Goal: Information Seeking & Learning: Learn about a topic

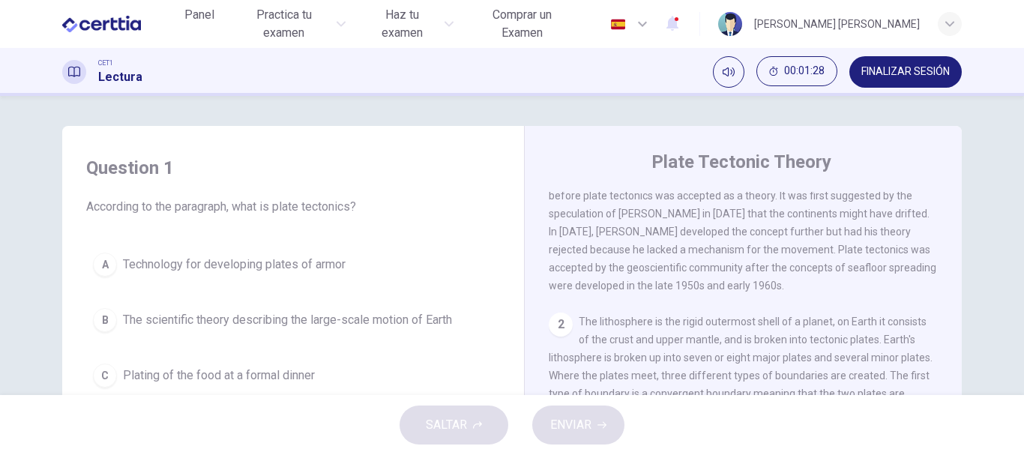
scroll to position [61, 0]
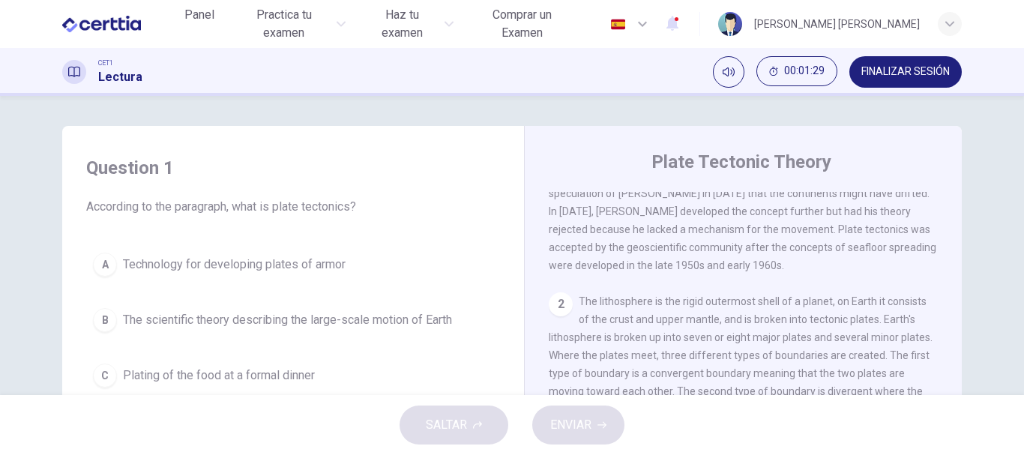
click at [957, 373] on div "Plate Tectonic Theory 1 Plate tectonics is the scientific theory describing the…" at bounding box center [743, 398] width 438 height 545
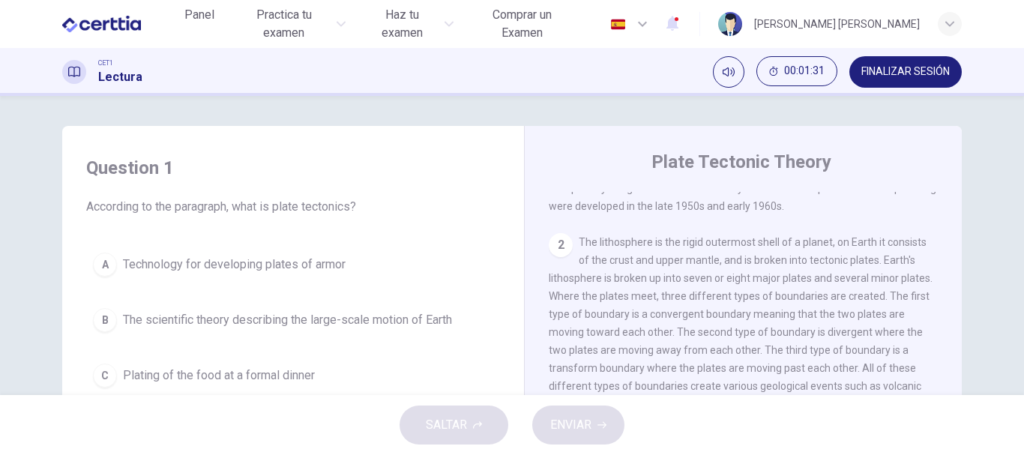
scroll to position [121, 0]
click at [959, 391] on div "Question 1 According to the paragraph, what is plate tectonics? A Technology fo…" at bounding box center [511, 386] width 947 height 521
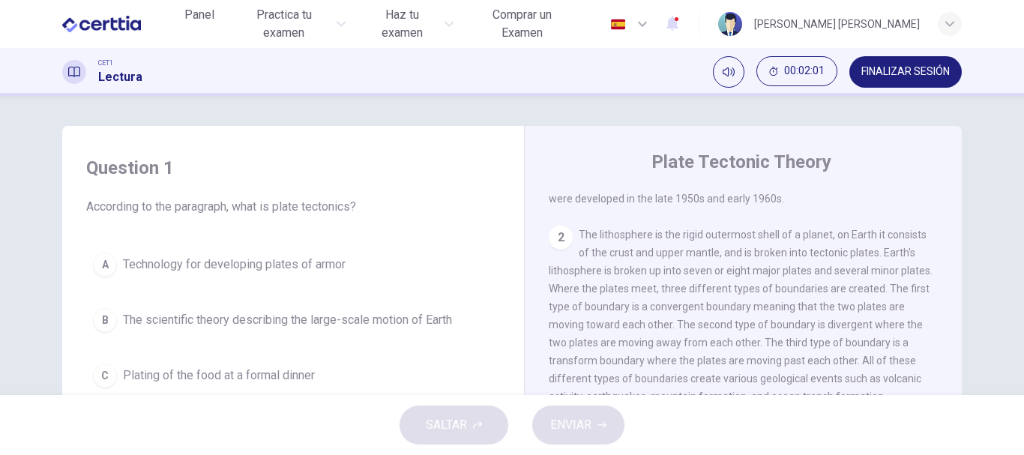
scroll to position [0, 0]
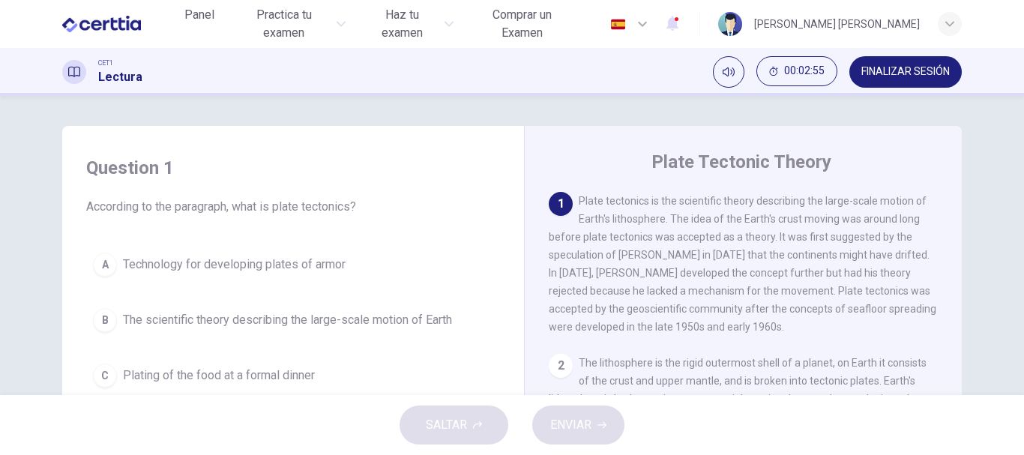
click at [971, 151] on div "Question 1 According to the paragraph, what is plate tectonics? A Technology fo…" at bounding box center [511, 386] width 947 height 521
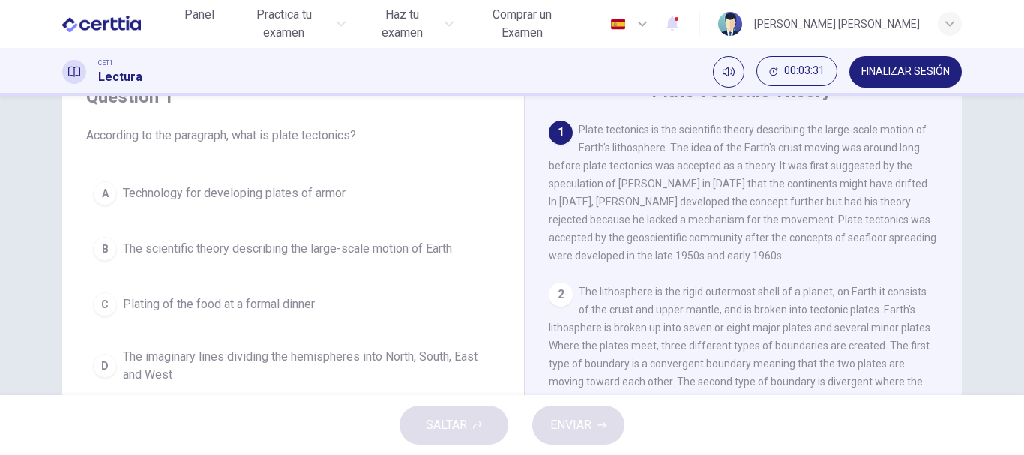
scroll to position [73, 0]
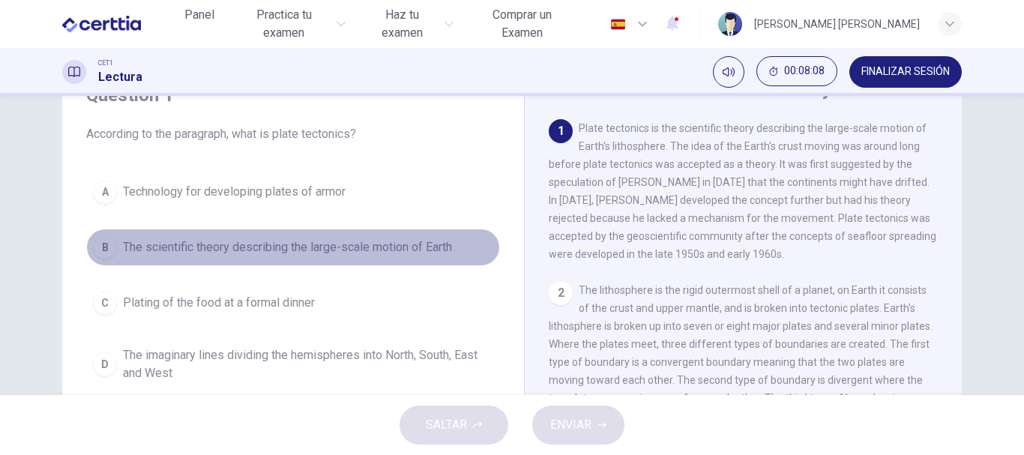
click at [98, 246] on div "B" at bounding box center [105, 247] width 24 height 24
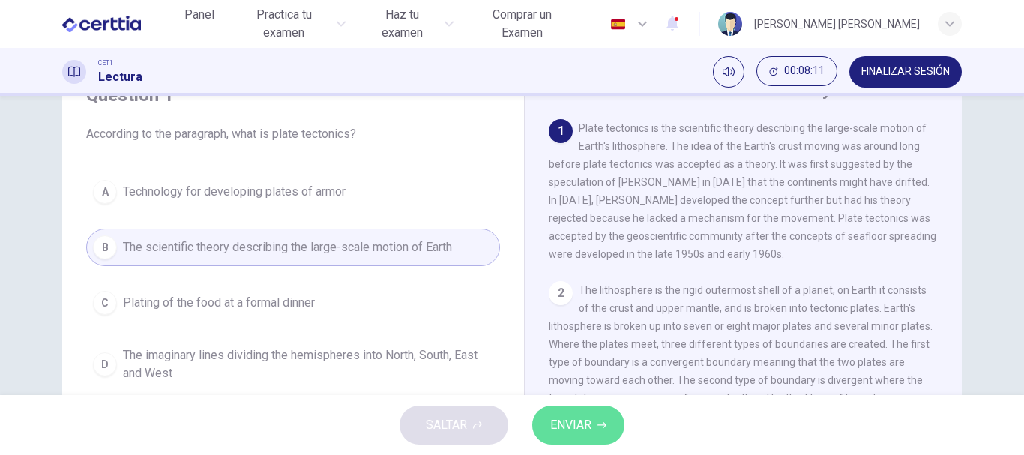
click at [573, 430] on span "ENVIAR" at bounding box center [570, 424] width 41 height 21
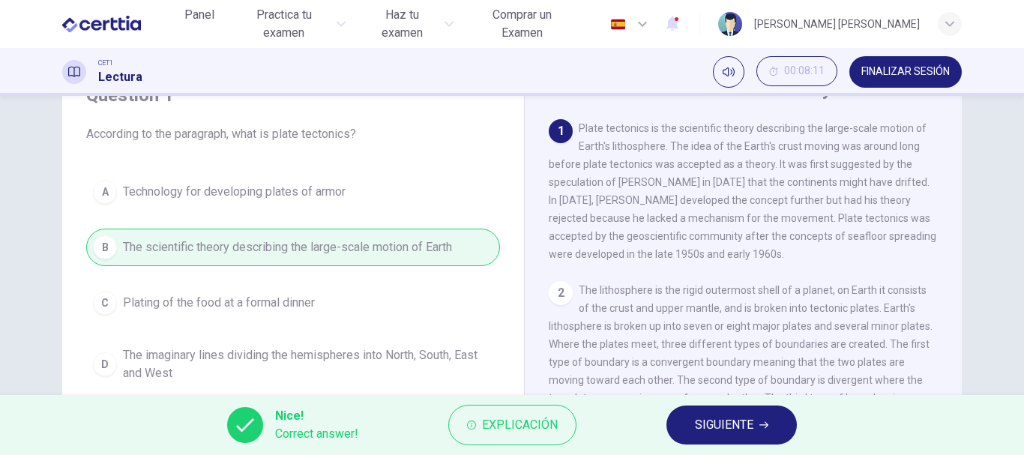
click at [709, 424] on span "SIGUIENTE" at bounding box center [724, 424] width 58 height 21
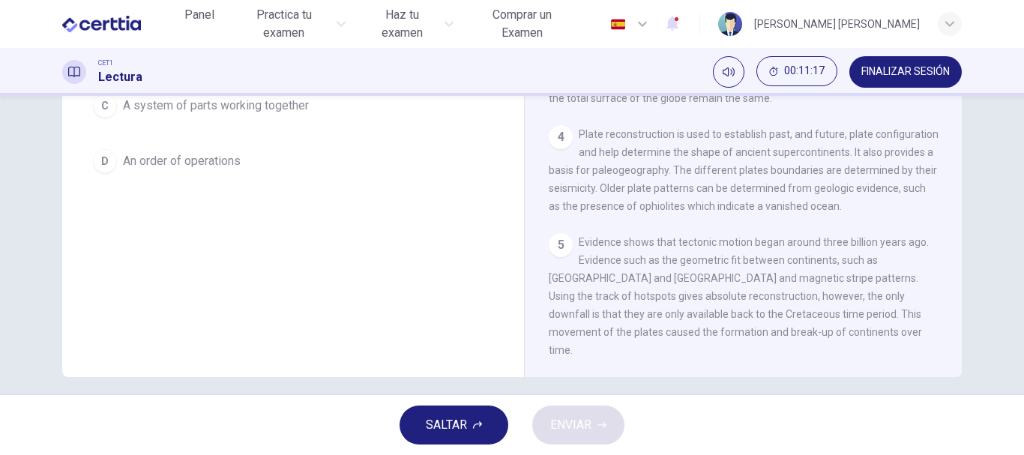
scroll to position [282, 0]
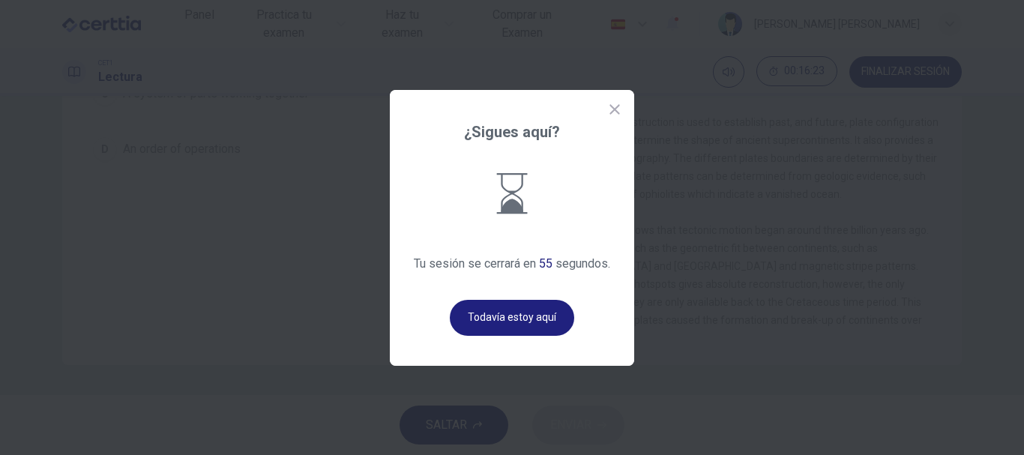
click at [621, 107] on icon at bounding box center [614, 109] width 15 height 15
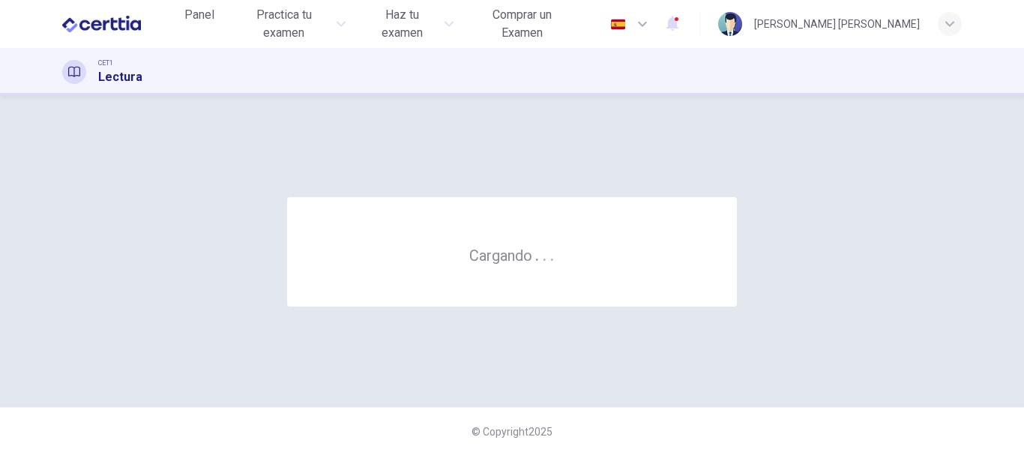
scroll to position [0, 0]
